Goal: Information Seeking & Learning: Learn about a topic

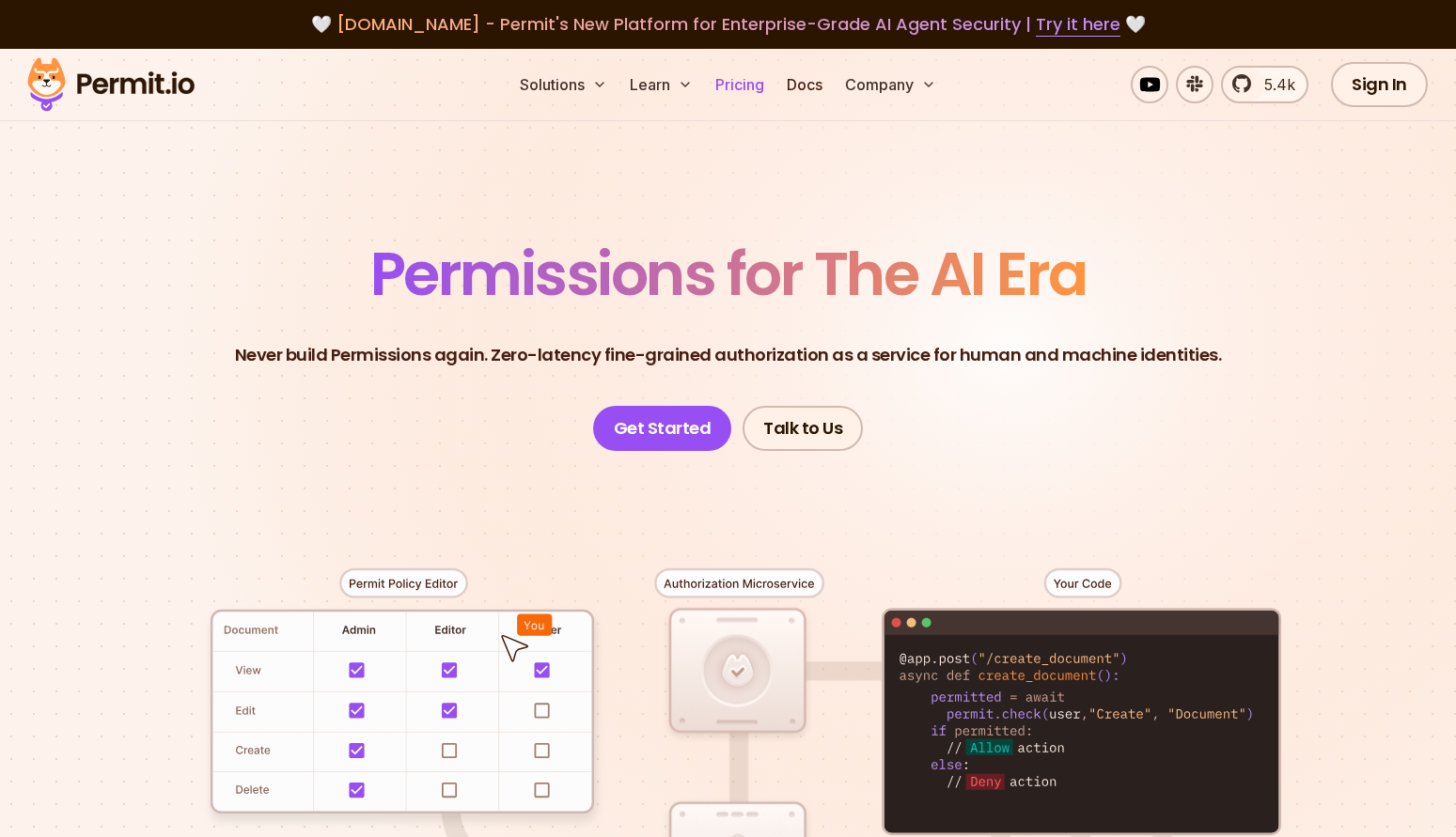
click at [729, 78] on link "Pricing" at bounding box center [739, 84] width 64 height 37
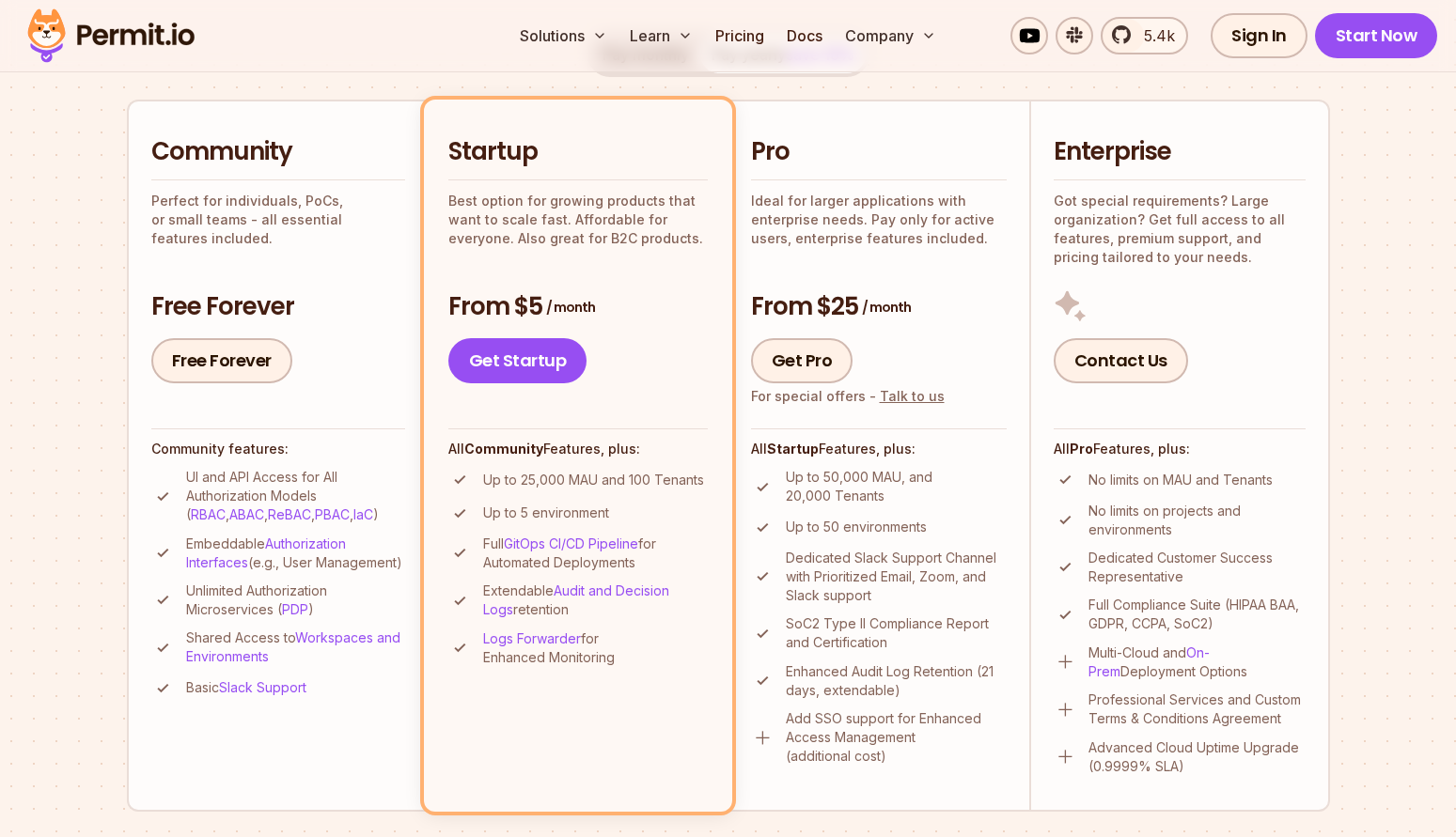
scroll to position [405, 0]
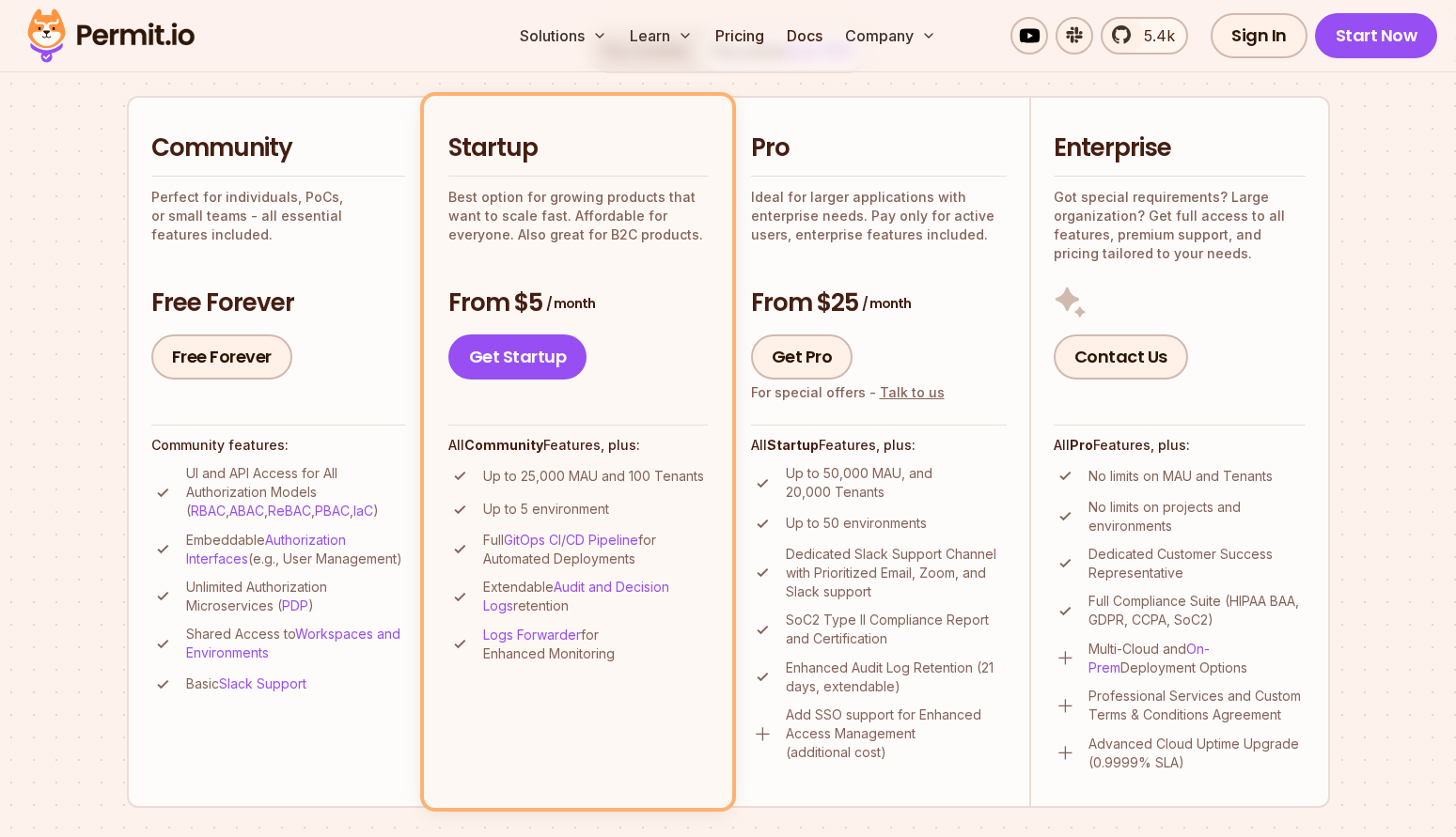
click at [869, 311] on span "/ month" at bounding box center [886, 303] width 49 height 19
click at [911, 254] on div "Pro Ideal for larger applications with enterprise needs. Pay only for active us…" at bounding box center [878, 256] width 256 height 248
click at [779, 353] on link "Get Pro" at bounding box center [801, 356] width 103 height 45
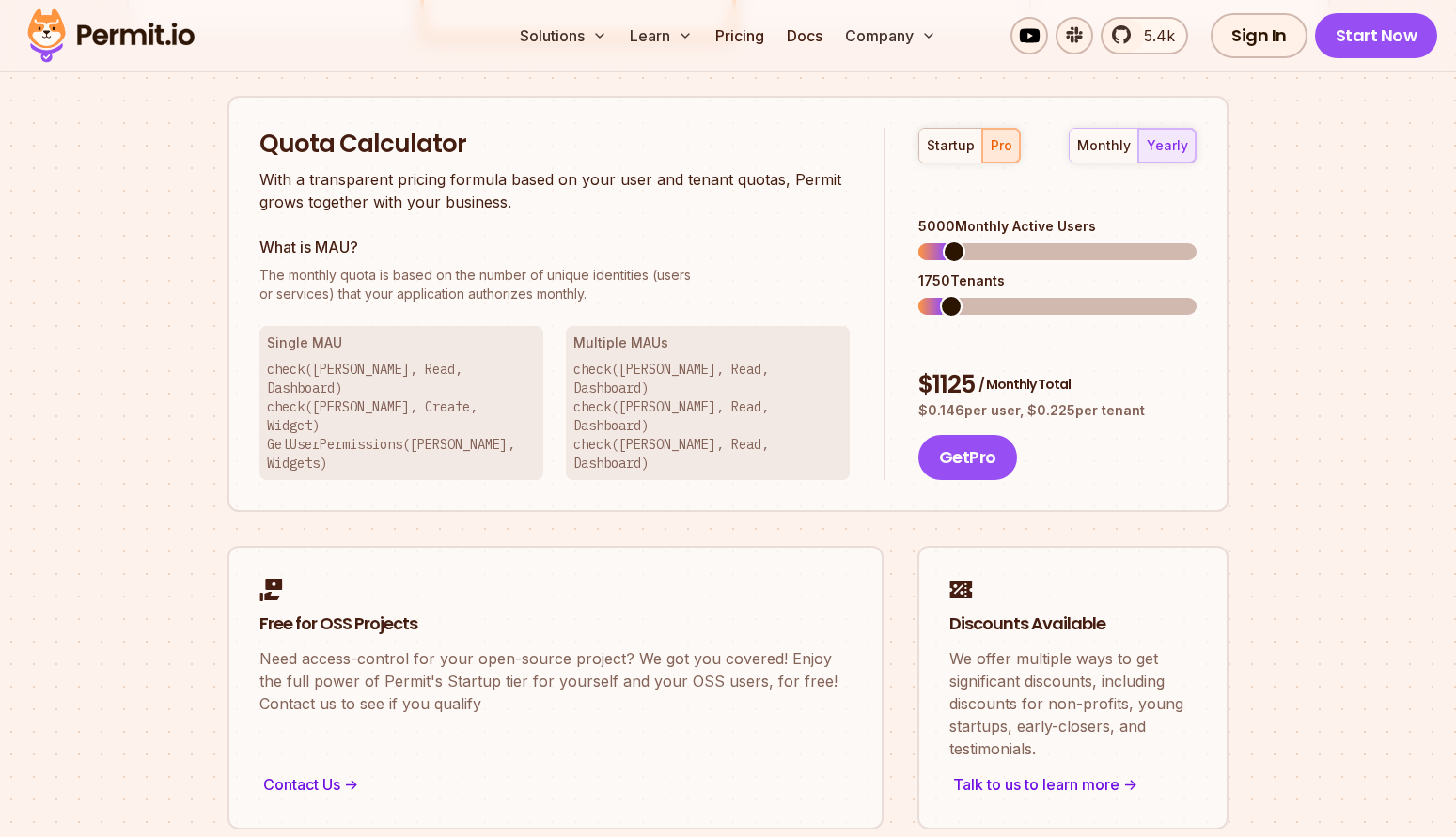
scroll to position [1199, 0]
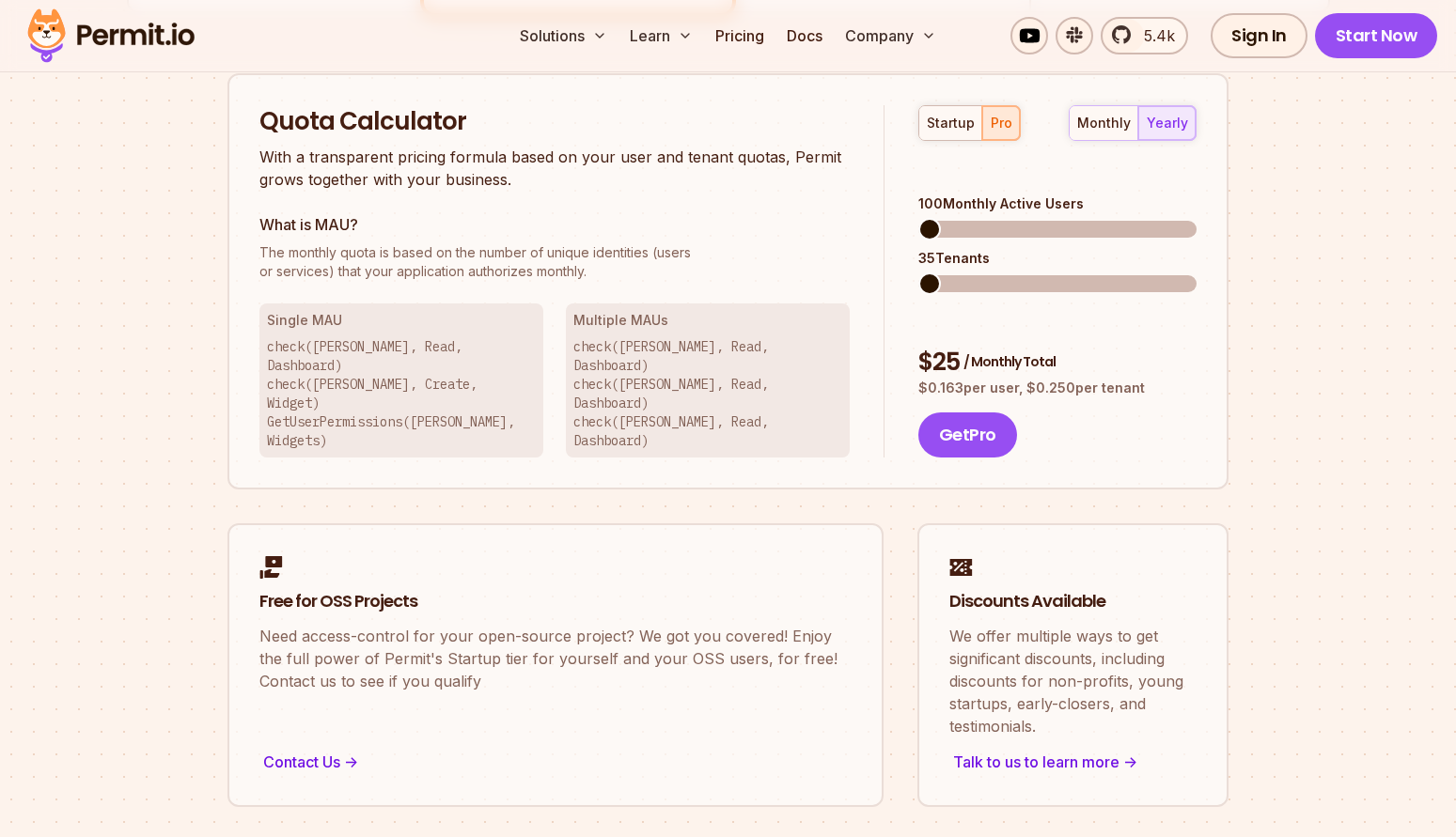
click at [919, 218] on span at bounding box center [929, 229] width 22 height 22
click at [919, 272] on span at bounding box center [929, 283] width 22 height 22
click at [937, 218] on span at bounding box center [947, 229] width 22 height 22
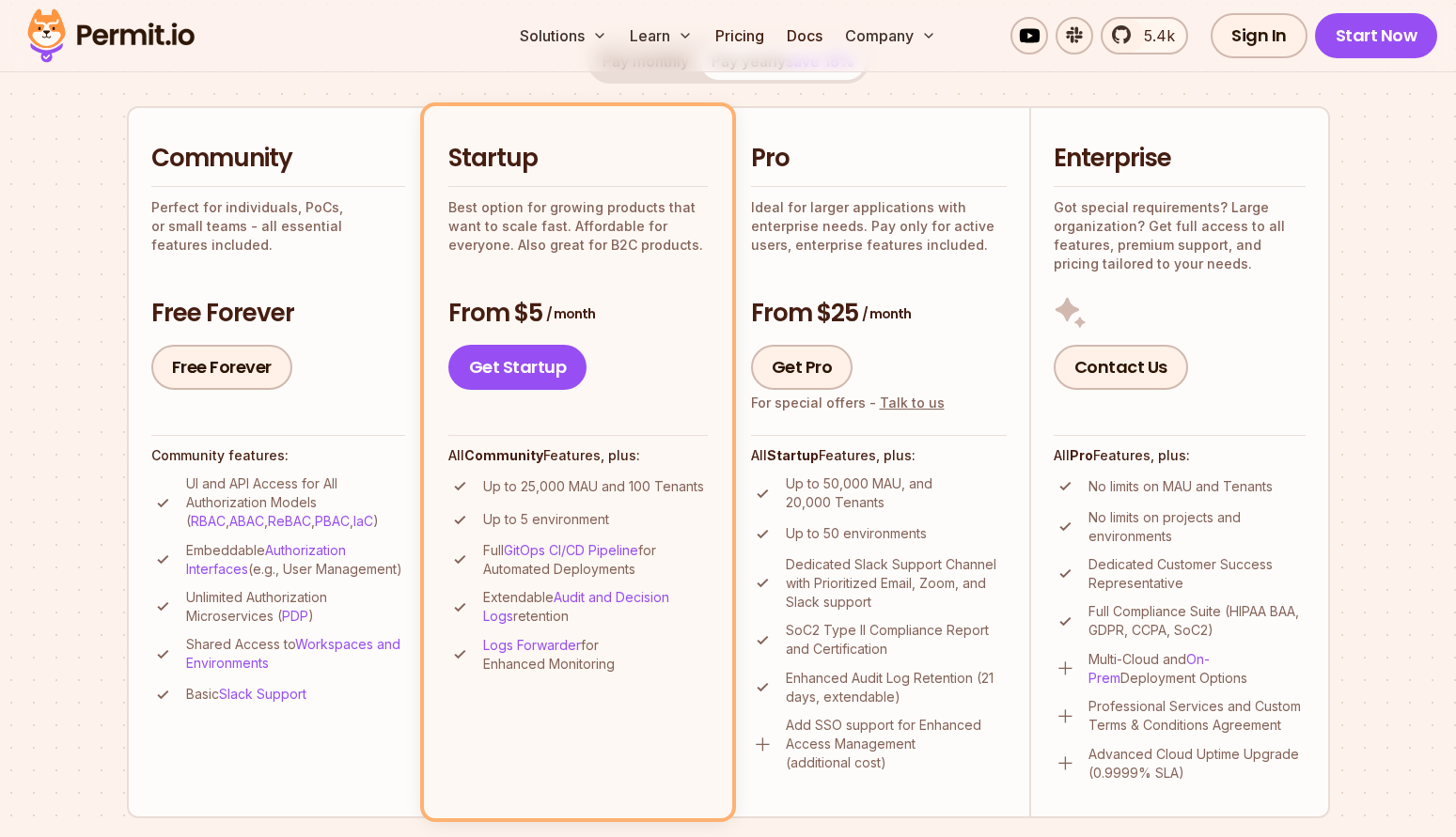
scroll to position [393, 0]
click at [902, 238] on p "Ideal for larger applications with enterprise needs. Pay only for active users,…" at bounding box center [878, 229] width 256 height 57
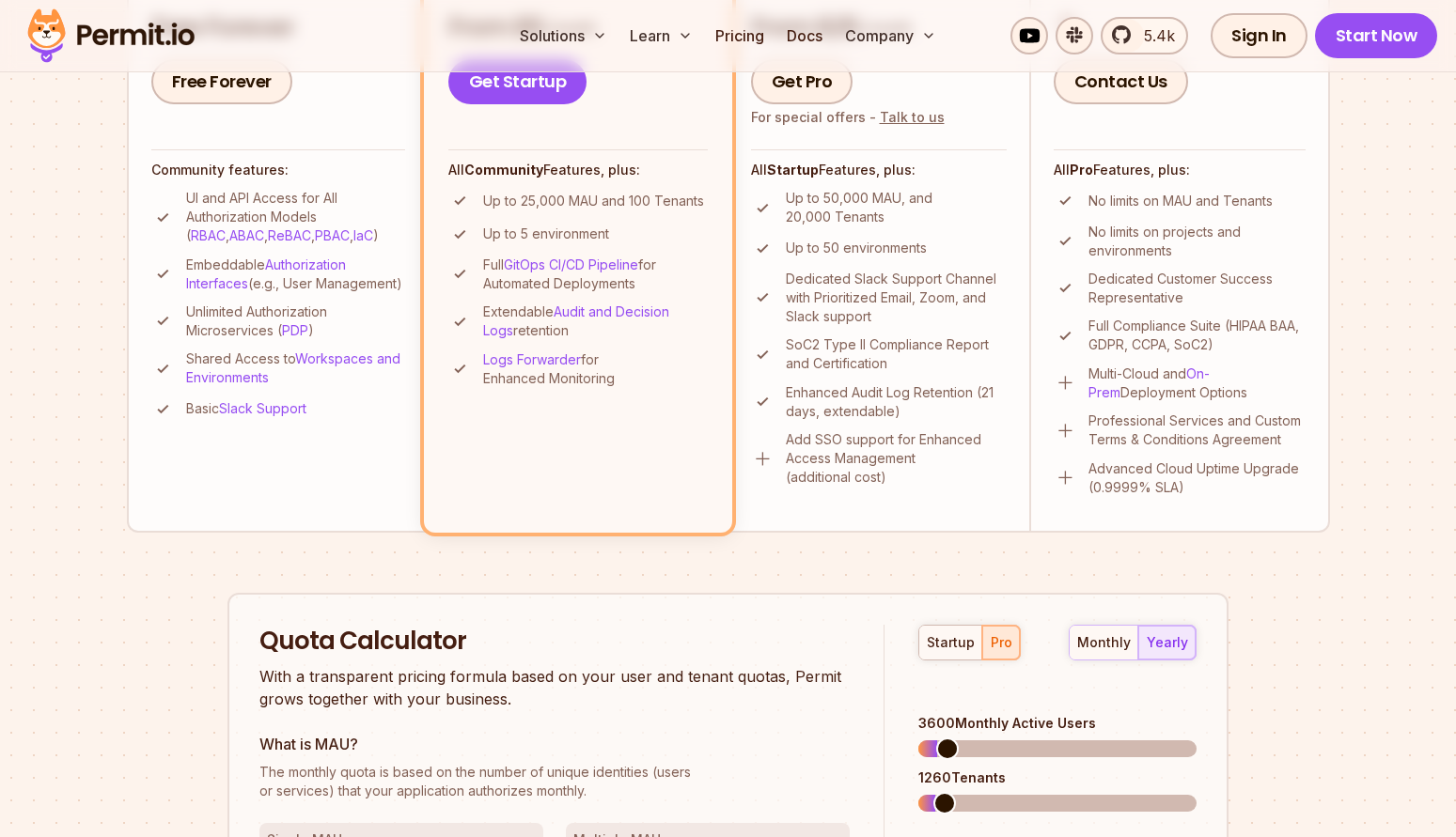
scroll to position [682, 0]
click at [855, 398] on p "Enhanced Audit Log Retention (21 days, extendable)" at bounding box center [896, 399] width 221 height 37
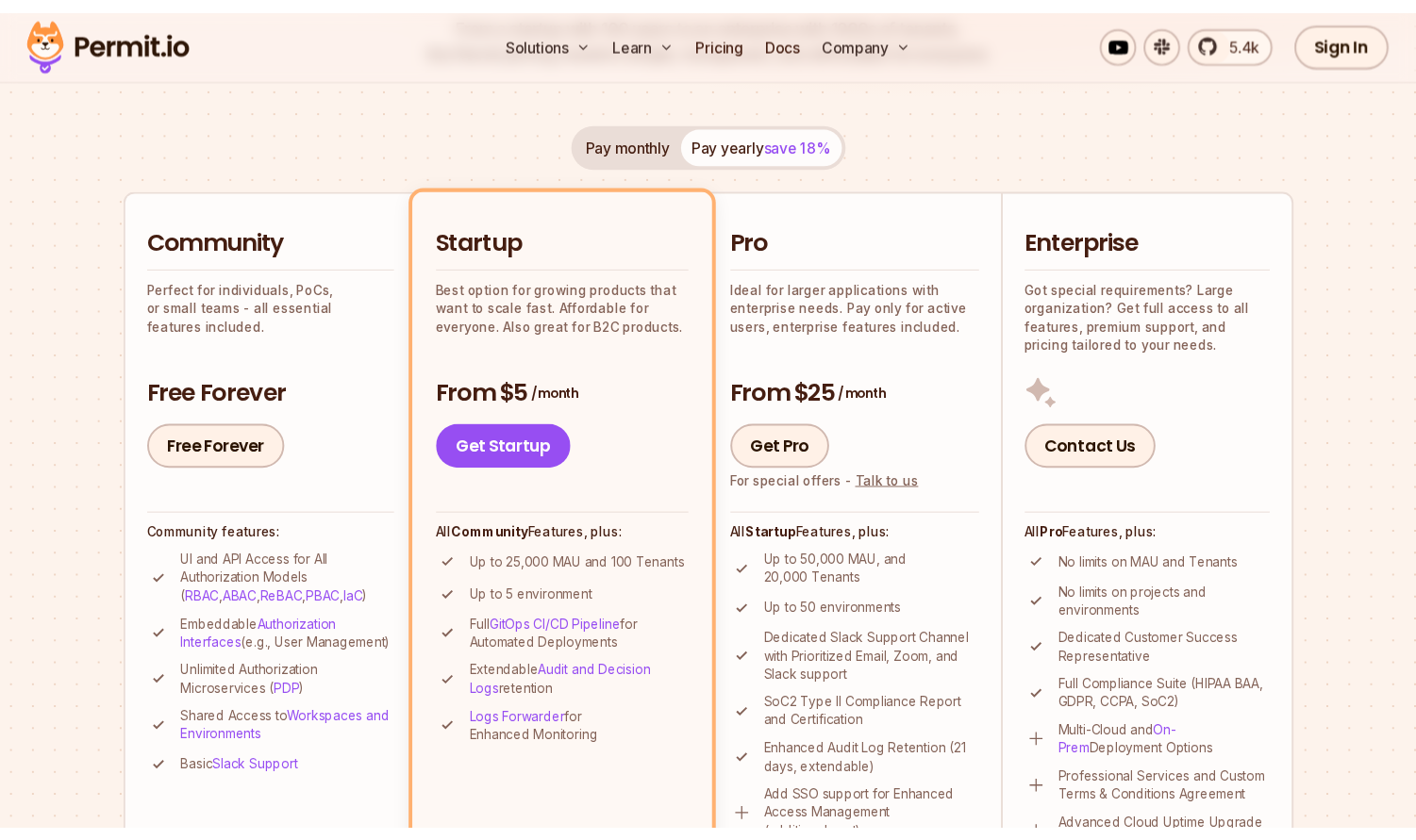
scroll to position [313, 0]
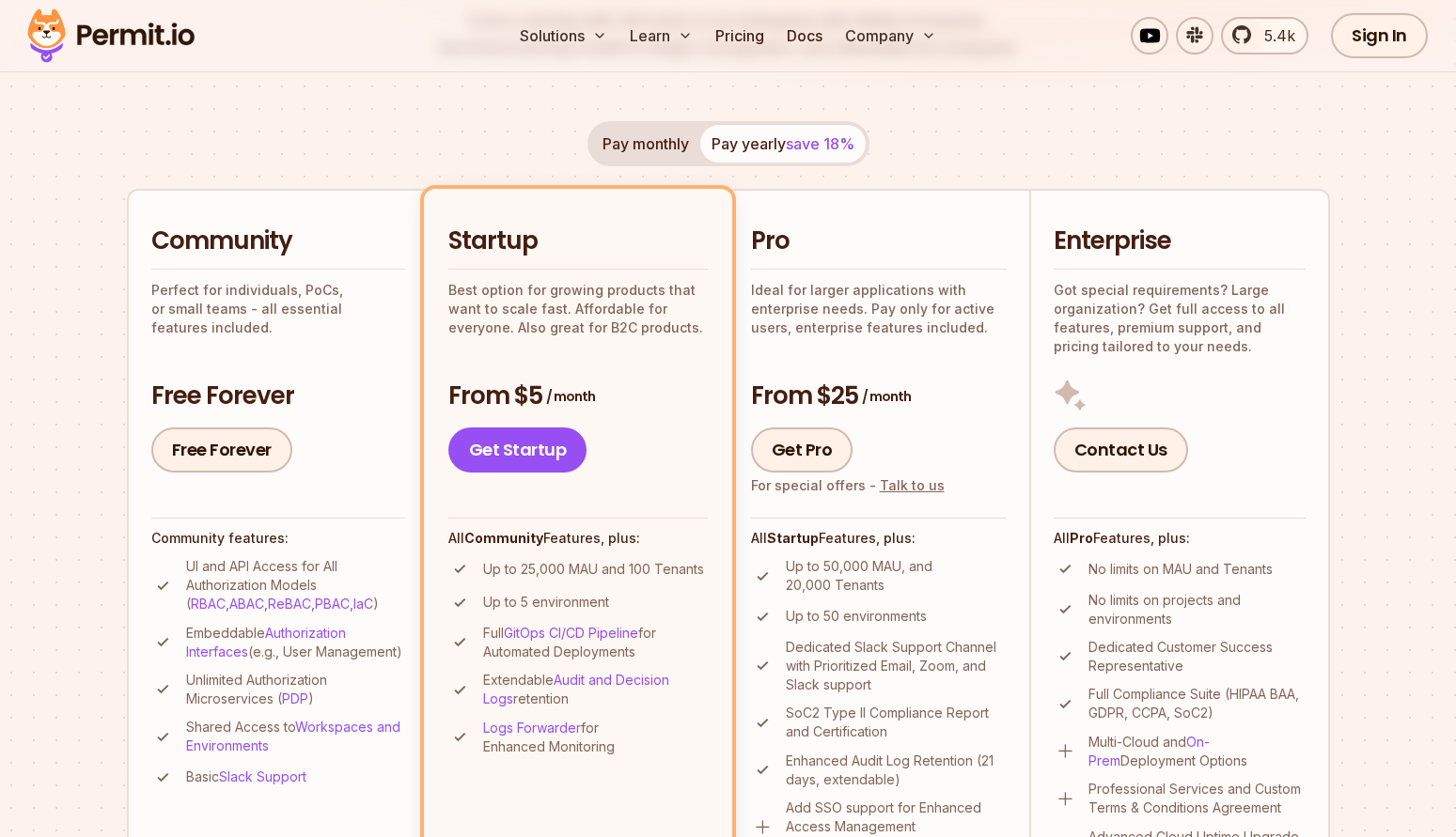
click at [876, 261] on div "Pro Ideal for larger applications with enterprise needs. Pay only for active us…" at bounding box center [878, 280] width 256 height 111
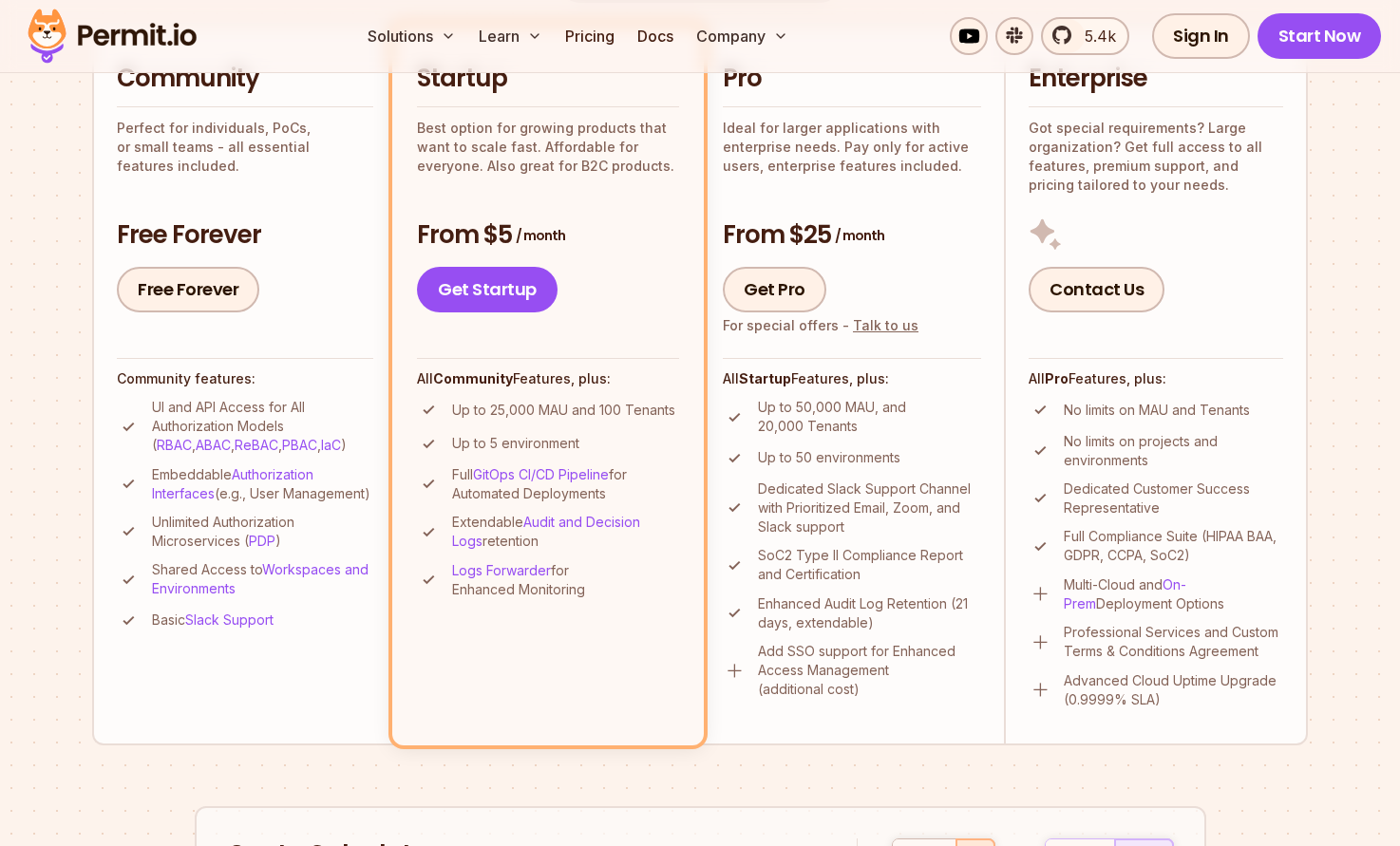
scroll to position [483, 0]
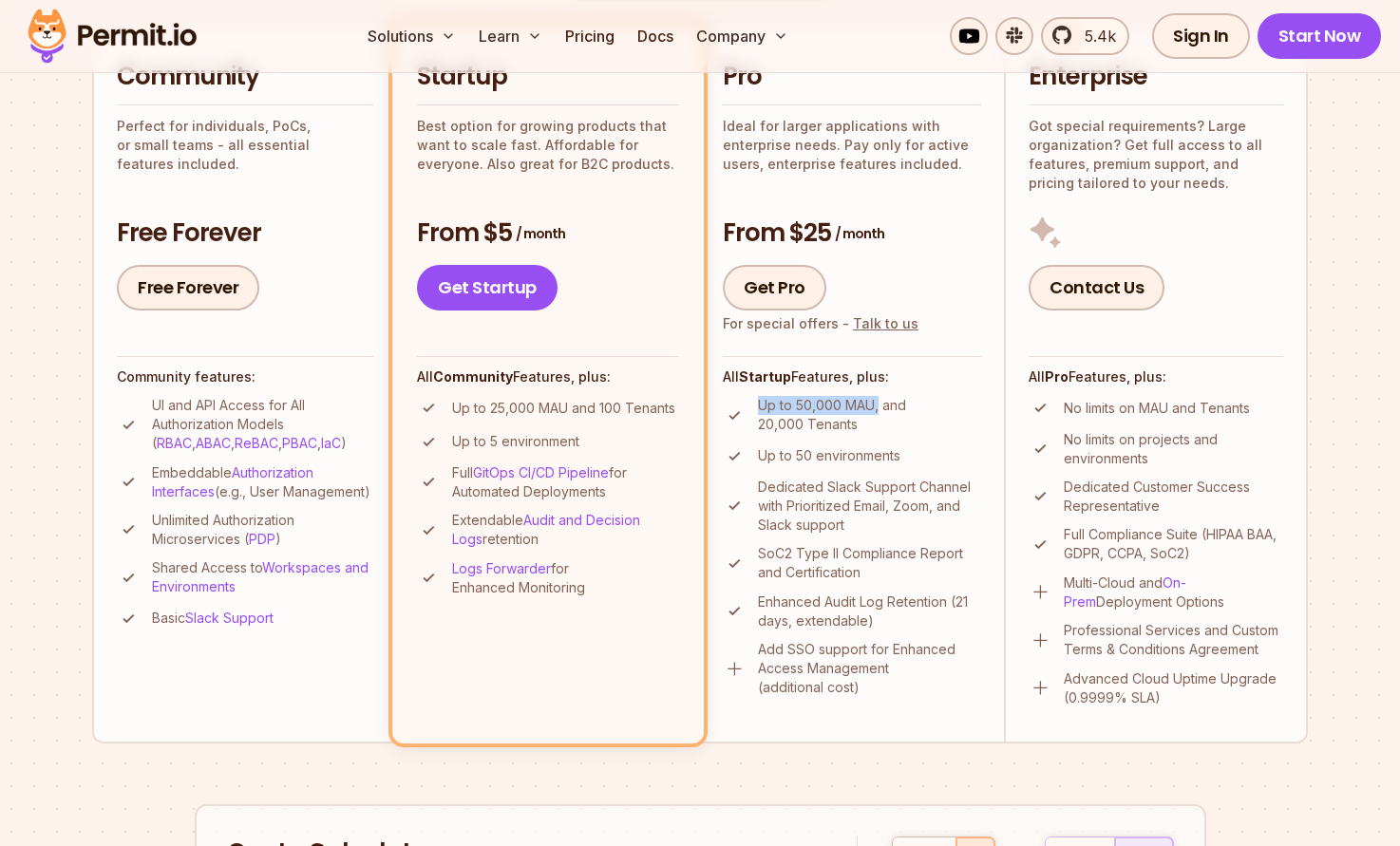
drag, startPoint x: 878, startPoint y: 409, endPoint x: 795, endPoint y: 396, distance: 84.0
click at [795, 396] on p "Up to 50,000 MAU, and 20,000 Tenants" at bounding box center [870, 415] width 223 height 38
click at [815, 398] on p "Up to 50,000 MAU, and 20,000 Tenants" at bounding box center [870, 415] width 223 height 38
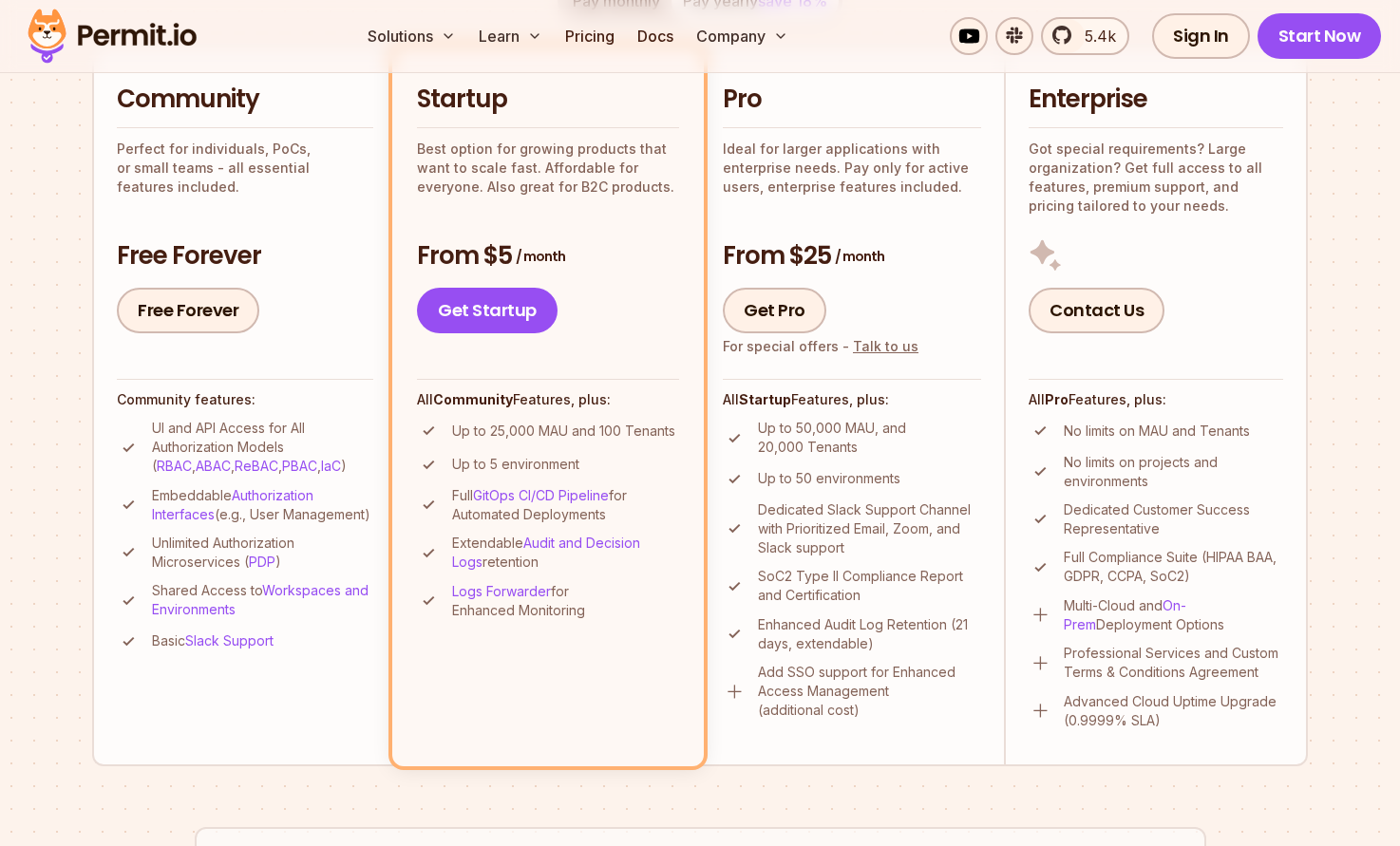
scroll to position [459, 0]
click at [823, 468] on li "Up to 50 environments" at bounding box center [852, 480] width 259 height 24
click at [767, 525] on p "Dedicated Slack Support Channel with Prioritized Email, Zoom, and Slack support" at bounding box center [870, 530] width 223 height 57
click at [773, 319] on link "Get Pro" at bounding box center [774, 311] width 104 height 45
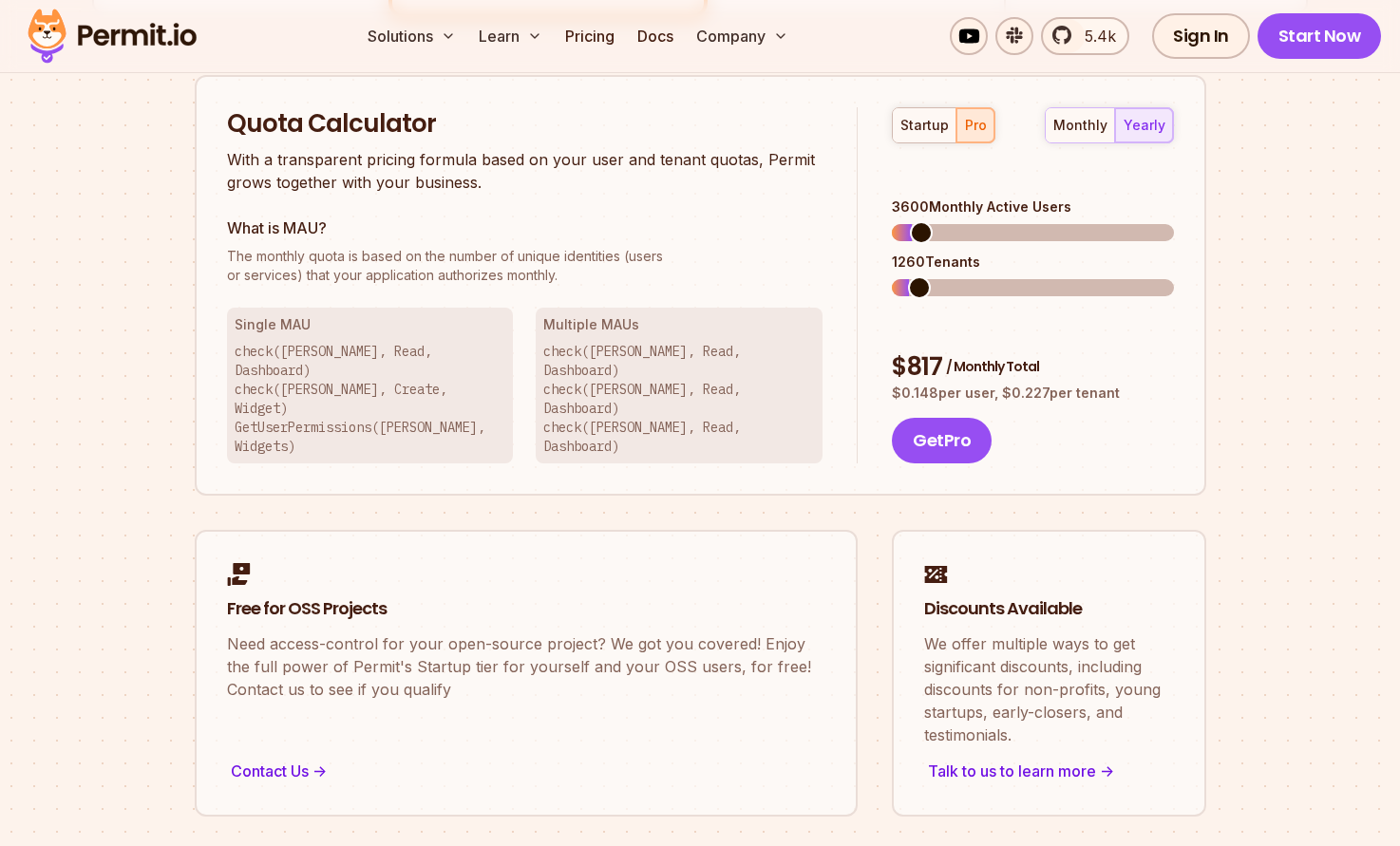
scroll to position [1212, 0]
click at [892, 220] on span at bounding box center [902, 231] width 23 height 23
click at [907, 275] on span at bounding box center [917, 286] width 23 height 23
click at [893, 220] on span at bounding box center [903, 231] width 23 height 23
click at [907, 275] on span at bounding box center [917, 286] width 23 height 23
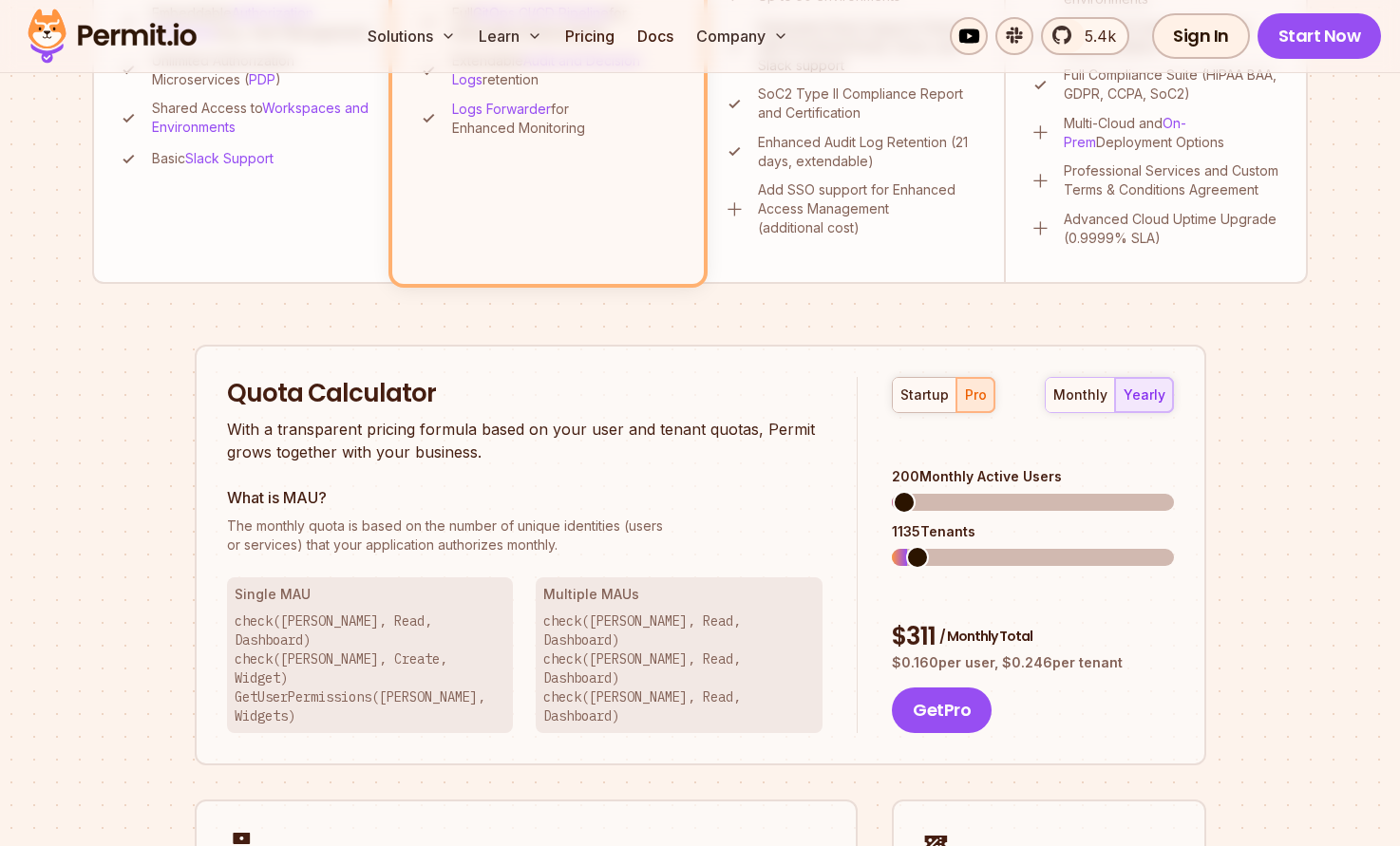
scroll to position [946, 0]
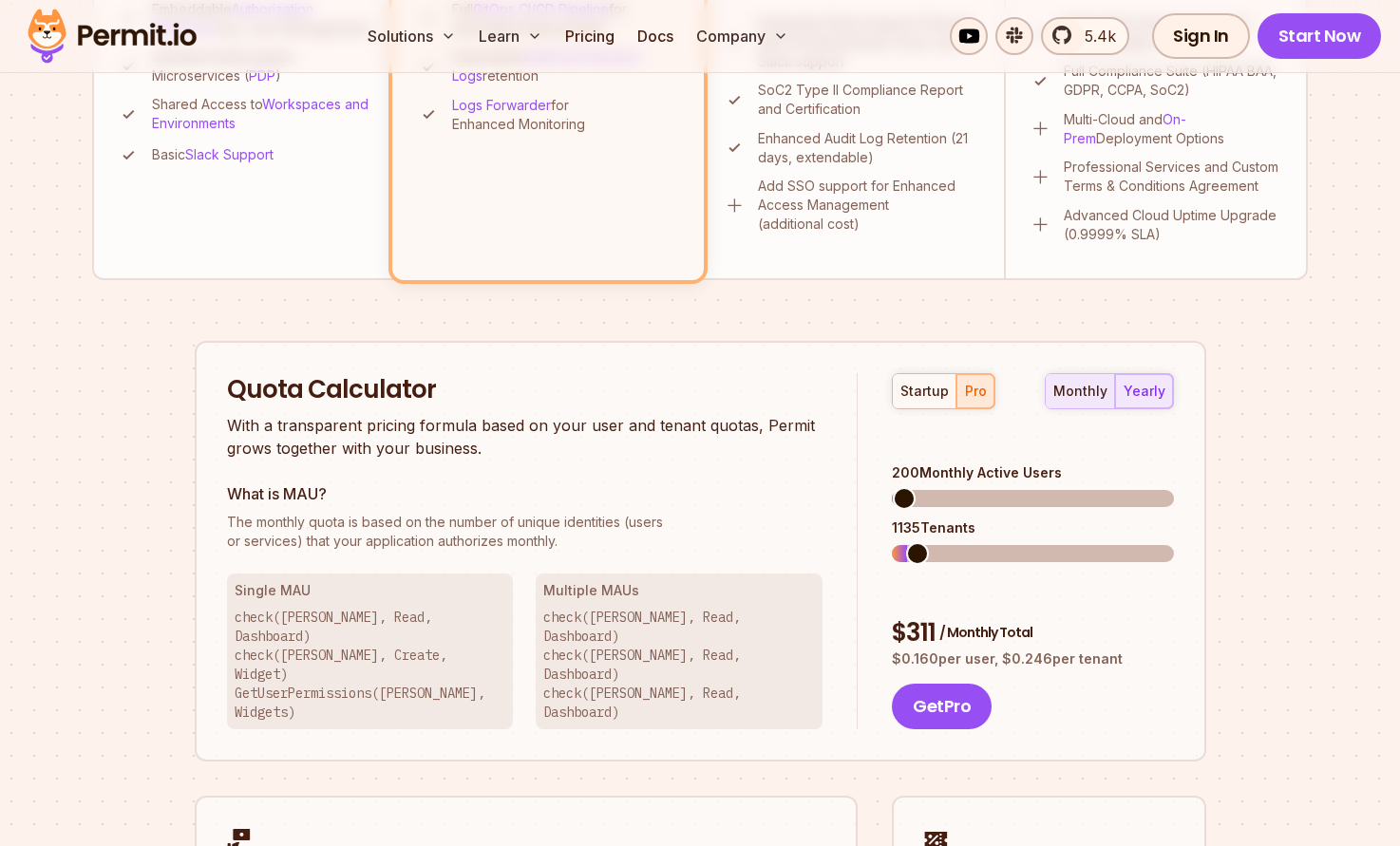
click at [1085, 384] on div "monthly" at bounding box center [1080, 391] width 54 height 19
click at [1138, 387] on div "yearly" at bounding box center [1144, 391] width 41 height 19
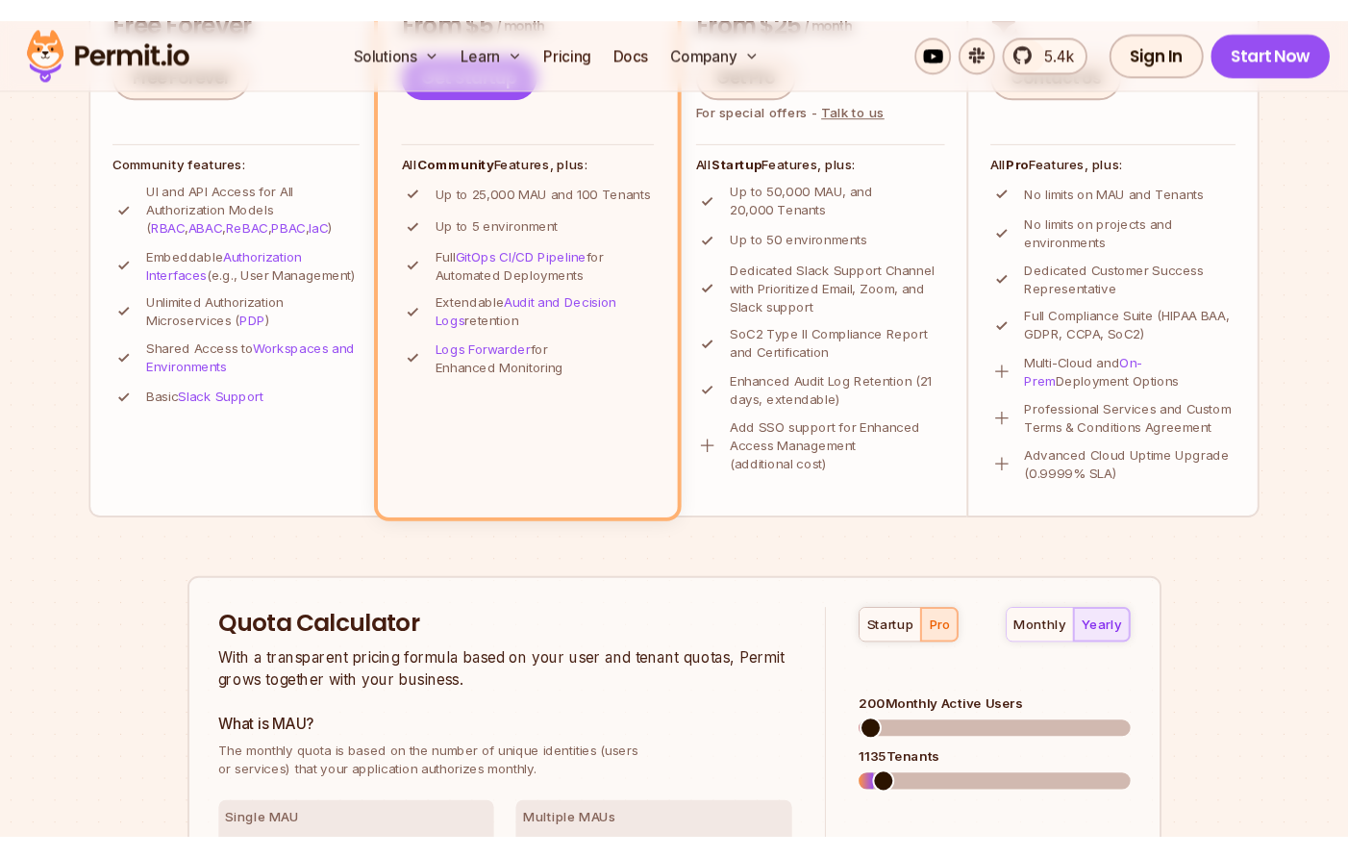
scroll to position [455, 0]
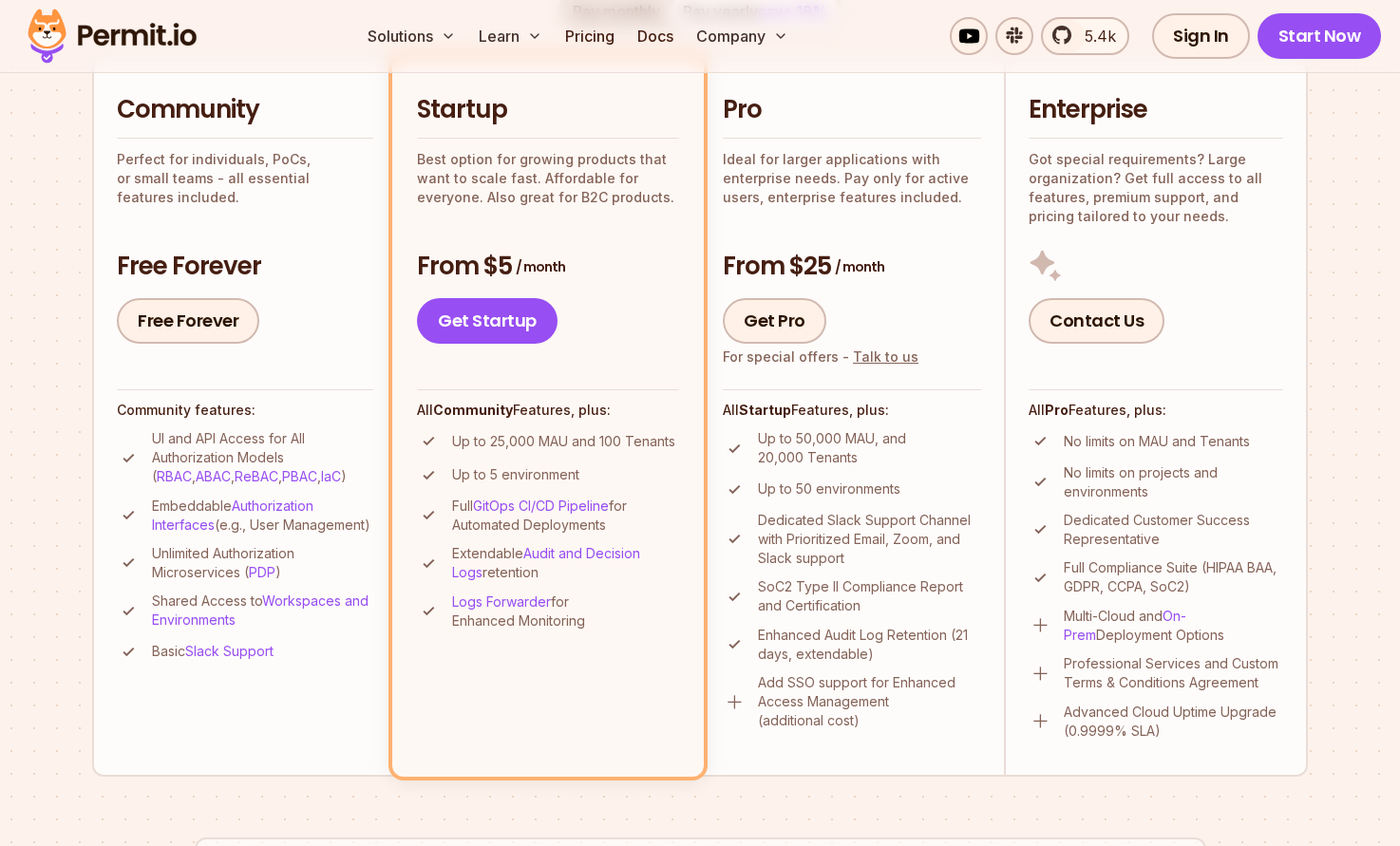
click at [853, 474] on ul "Up to 50,000 MAU, and 20,000 Tenants Up to 50 environments Dedicated Slack Supp…" at bounding box center [852, 579] width 259 height 301
click at [848, 468] on ul "Up to 50,000 MAU, and 20,000 Tenants Up to 50 environments Dedicated Slack Supp…" at bounding box center [852, 579] width 259 height 301
